Goal: Information Seeking & Learning: Check status

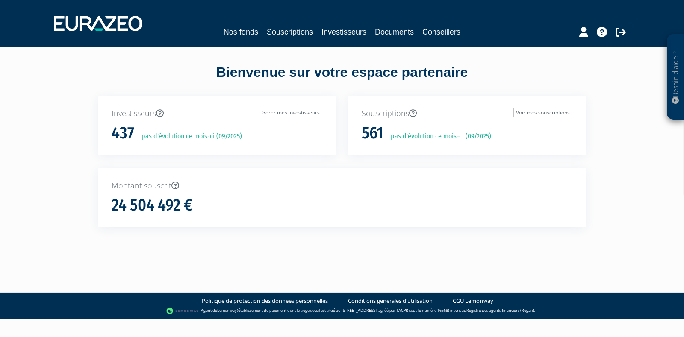
click at [340, 40] on nav "Nos fonds Souscriptions Investisseurs Documents Conseillers" at bounding box center [342, 23] width 684 height 47
click at [336, 30] on link "Investisseurs" at bounding box center [344, 32] width 45 height 12
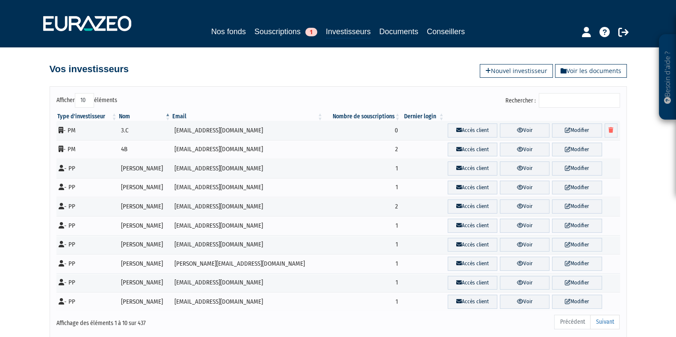
click at [560, 102] on input "Rechercher :" at bounding box center [579, 100] width 81 height 15
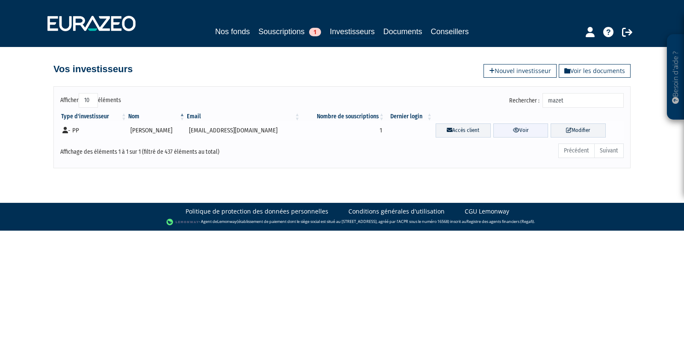
type input "mazet"
click at [511, 129] on link "Voir" at bounding box center [520, 131] width 55 height 14
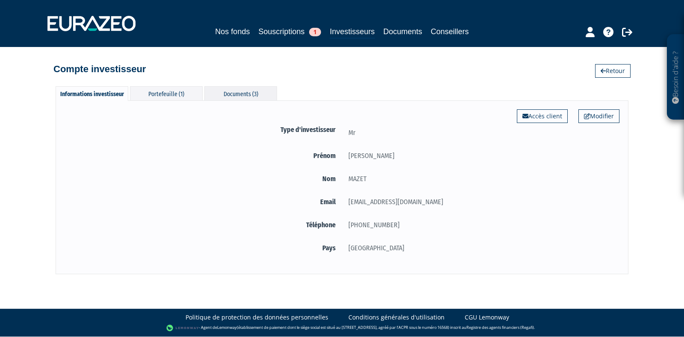
click at [244, 86] on div "Documents (3)" at bounding box center [240, 93] width 73 height 14
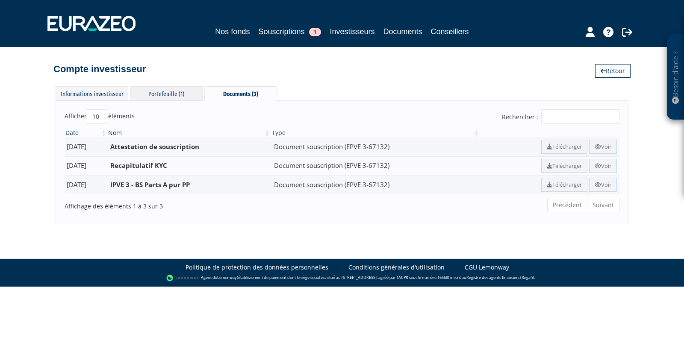
click at [167, 86] on div "Portefeuille (1)" at bounding box center [166, 93] width 73 height 14
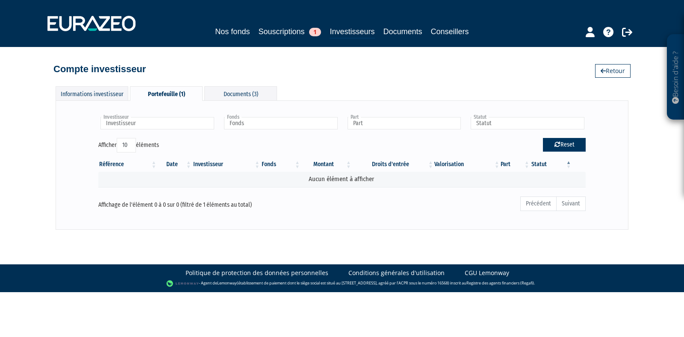
click at [556, 144] on icon "button" at bounding box center [558, 145] width 6 height 6
type input "Investisseur"
type input "Fonds"
type input "Part"
type input "Statut"
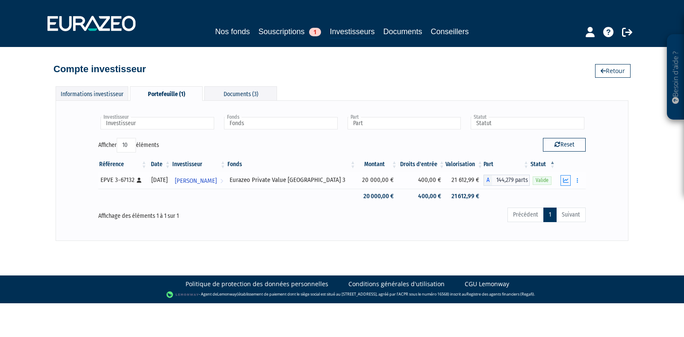
click at [564, 180] on icon "button" at bounding box center [566, 181] width 6 height 6
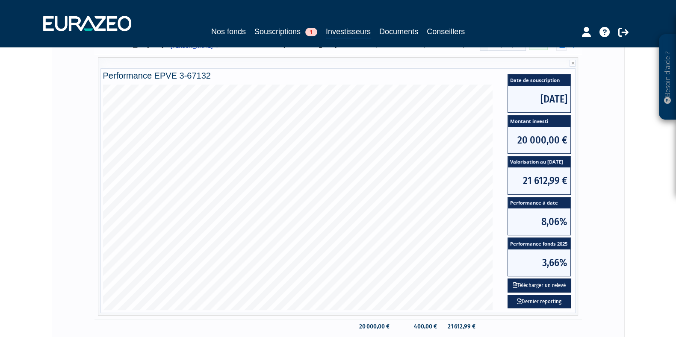
scroll to position [135, 0]
